Goal: Navigation & Orientation: Find specific page/section

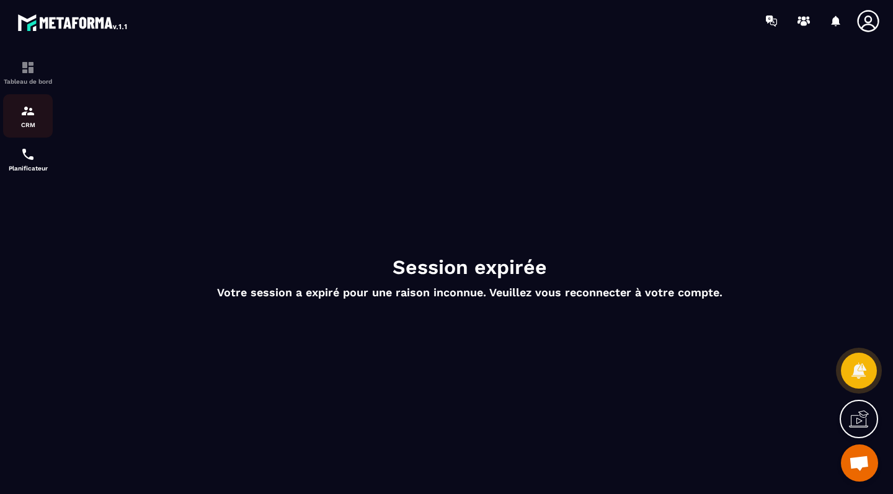
click at [28, 107] on img at bounding box center [27, 111] width 15 height 15
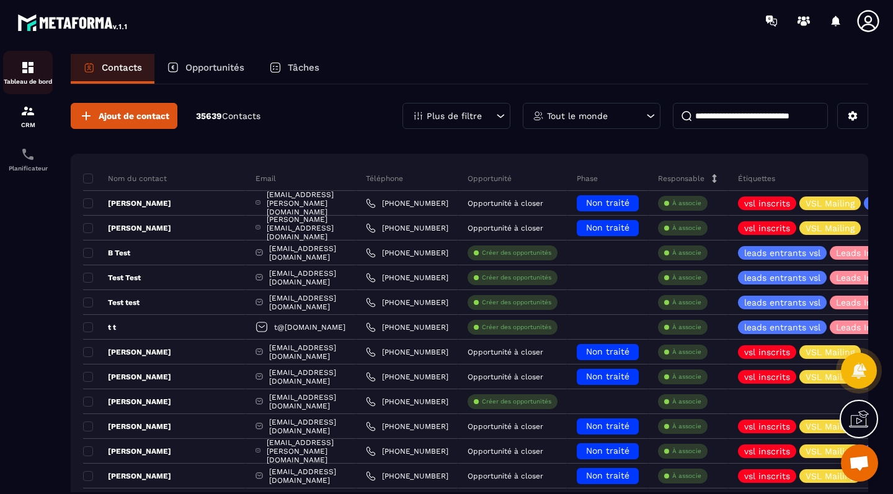
click at [27, 58] on link "Tableau de bord" at bounding box center [28, 72] width 50 height 43
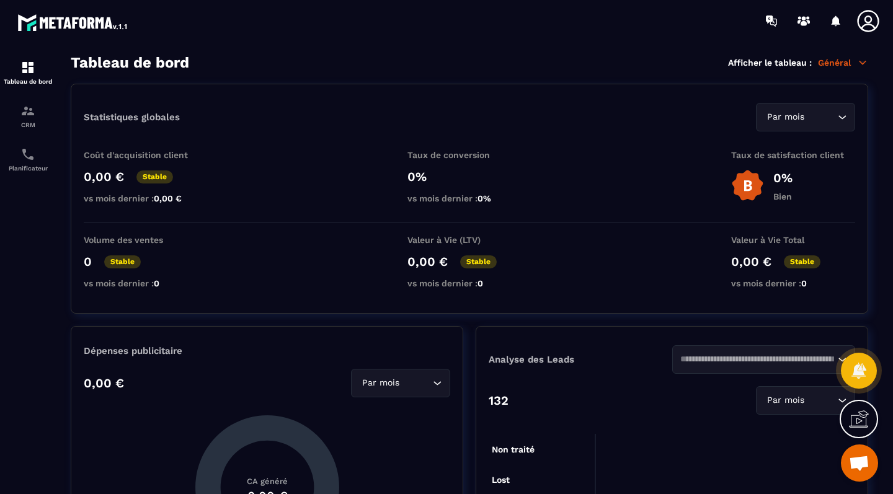
click at [873, 24] on icon at bounding box center [868, 21] width 25 height 25
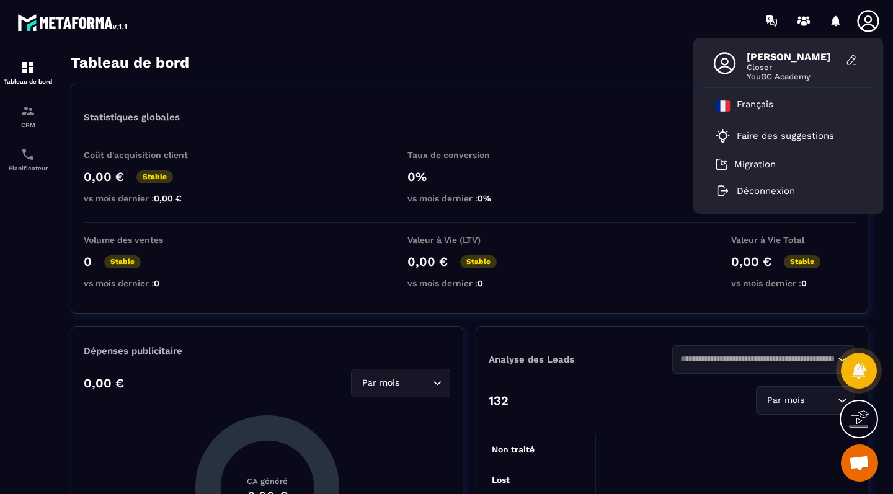
click at [576, 73] on section "Tableau de bord Afficher le tableau : Général Statistiques globales Par mois Lo…" at bounding box center [469, 274] width 823 height 441
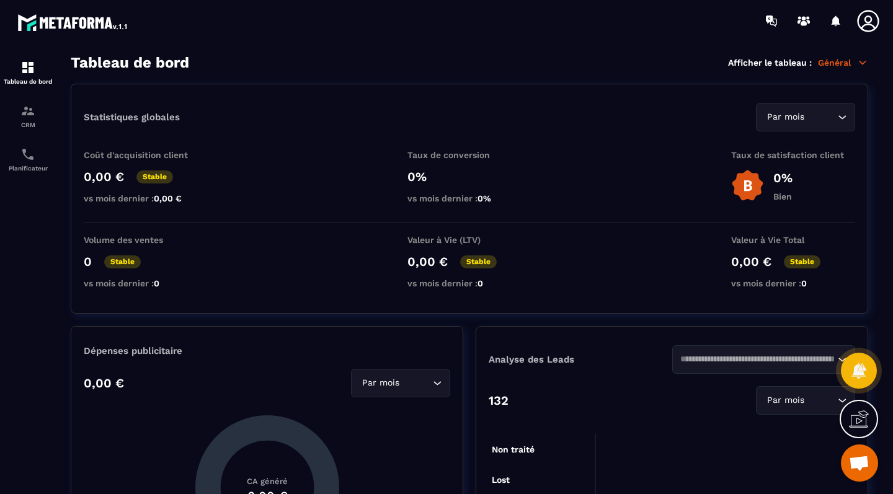
click at [871, 16] on icon at bounding box center [868, 21] width 25 height 25
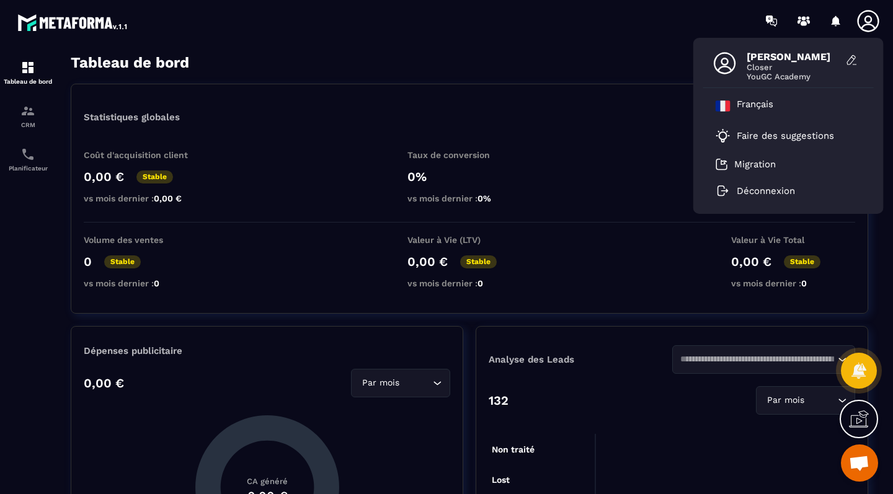
click at [723, 59] on icon at bounding box center [725, 63] width 22 height 22
click at [783, 48] on div "Camille Equilbec Closer YouGC Academy" at bounding box center [788, 66] width 171 height 43
click at [89, 27] on img at bounding box center [73, 22] width 112 height 22
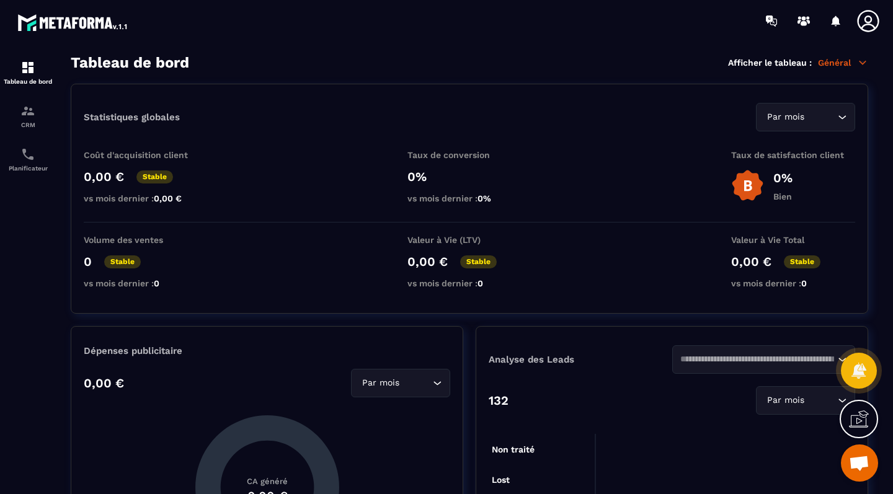
click at [102, 16] on img at bounding box center [73, 22] width 112 height 22
click at [95, 25] on img at bounding box center [73, 22] width 112 height 22
click at [29, 116] on img at bounding box center [27, 111] width 15 height 15
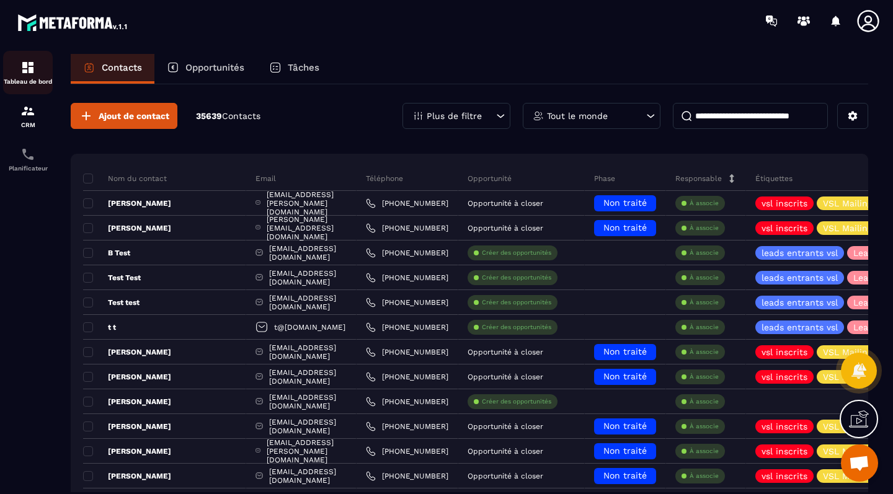
click at [32, 66] on img at bounding box center [27, 67] width 15 height 15
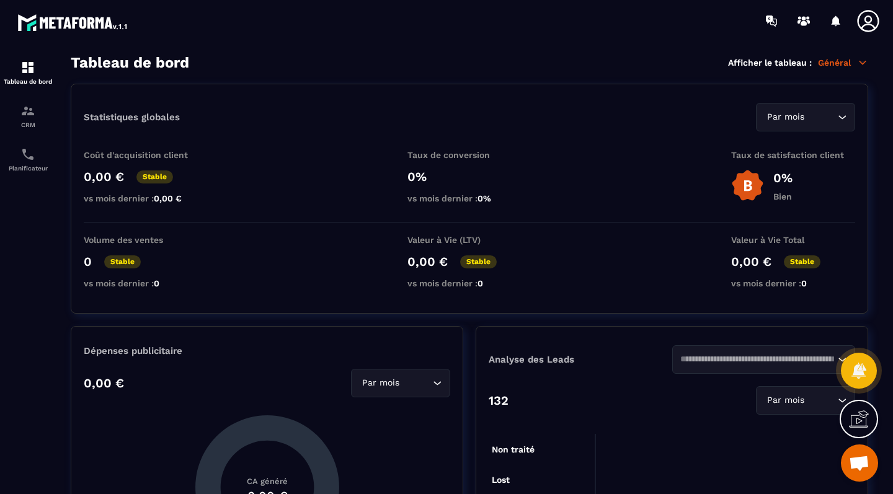
click at [837, 65] on p "Général" at bounding box center [843, 62] width 50 height 11
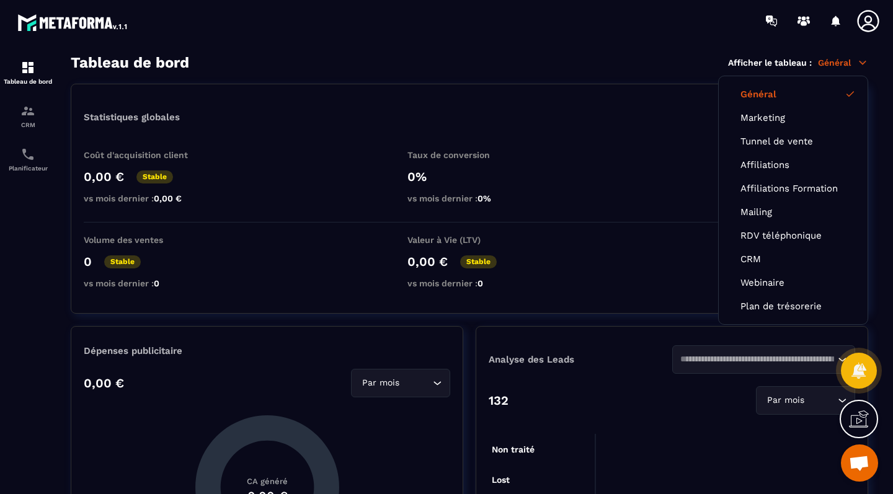
click at [837, 65] on p "Général" at bounding box center [843, 62] width 50 height 11
click at [630, 44] on section "Tableau de bord CRM Planificateur Tableau de bord Afficher le tableau : Général…" at bounding box center [446, 275] width 893 height 466
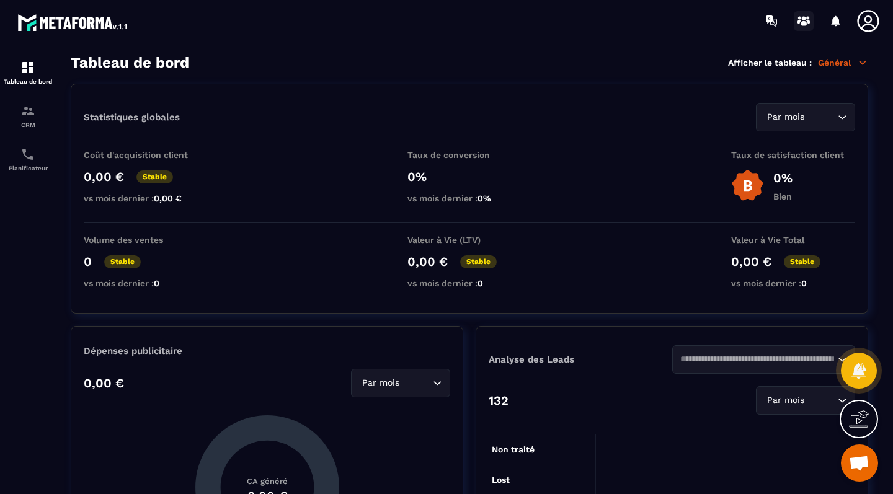
click at [803, 15] on icon at bounding box center [804, 21] width 20 height 20
